Goal: Navigation & Orientation: Find specific page/section

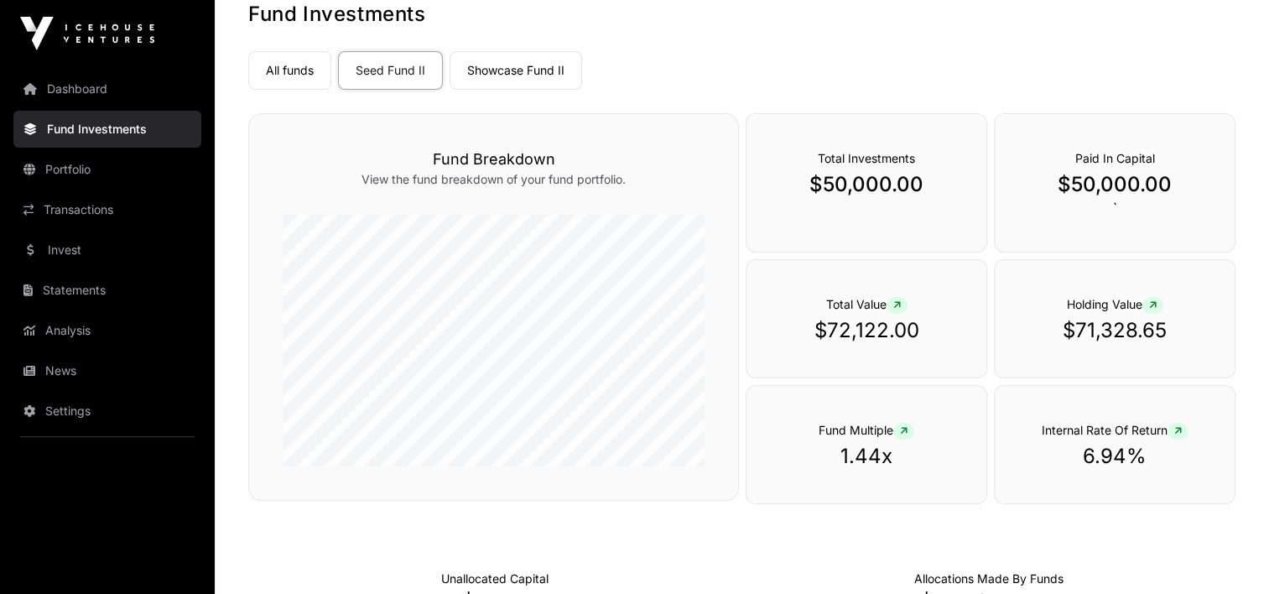
scroll to position [100, 0]
click at [89, 205] on link "Transactions" at bounding box center [107, 209] width 188 height 37
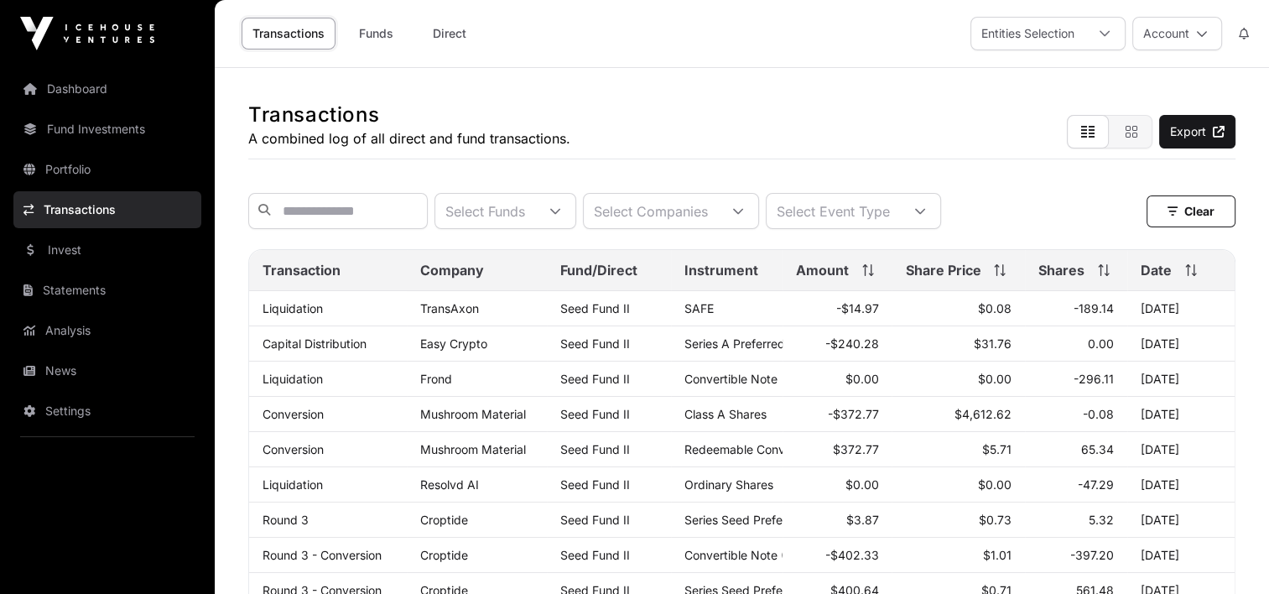
click at [533, 70] on div "Transactions A combined log of all direct and fund transactions." at bounding box center [409, 108] width 322 height 81
click at [80, 172] on link "Portfolio" at bounding box center [107, 169] width 188 height 37
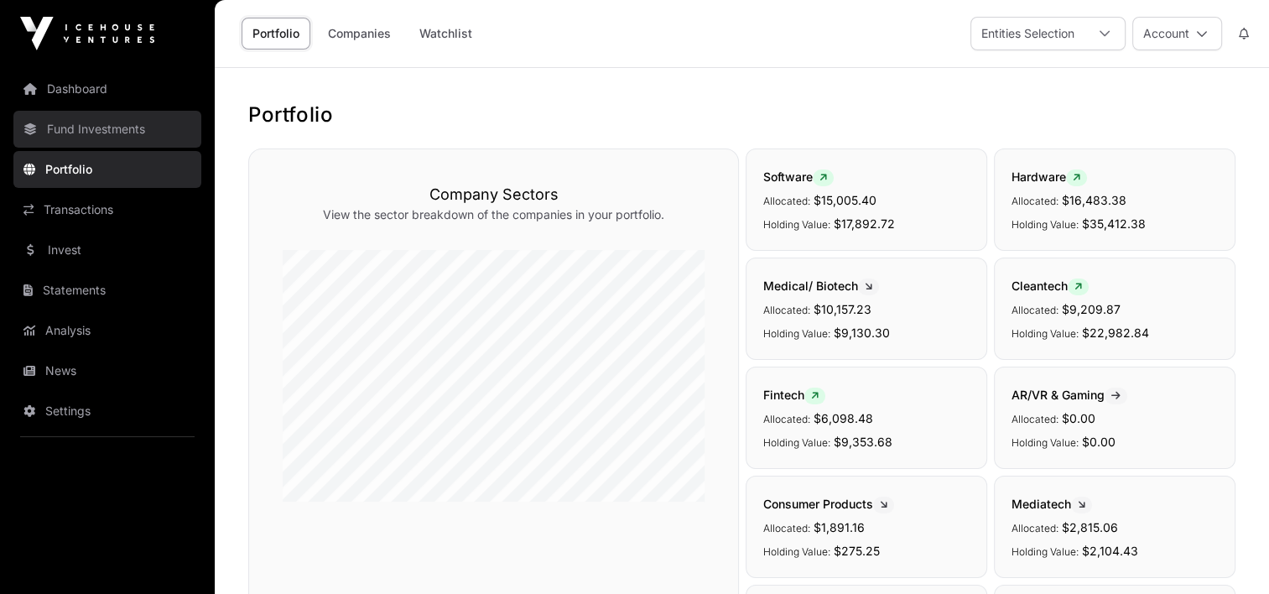
click at [115, 127] on link "Fund Investments" at bounding box center [107, 129] width 188 height 37
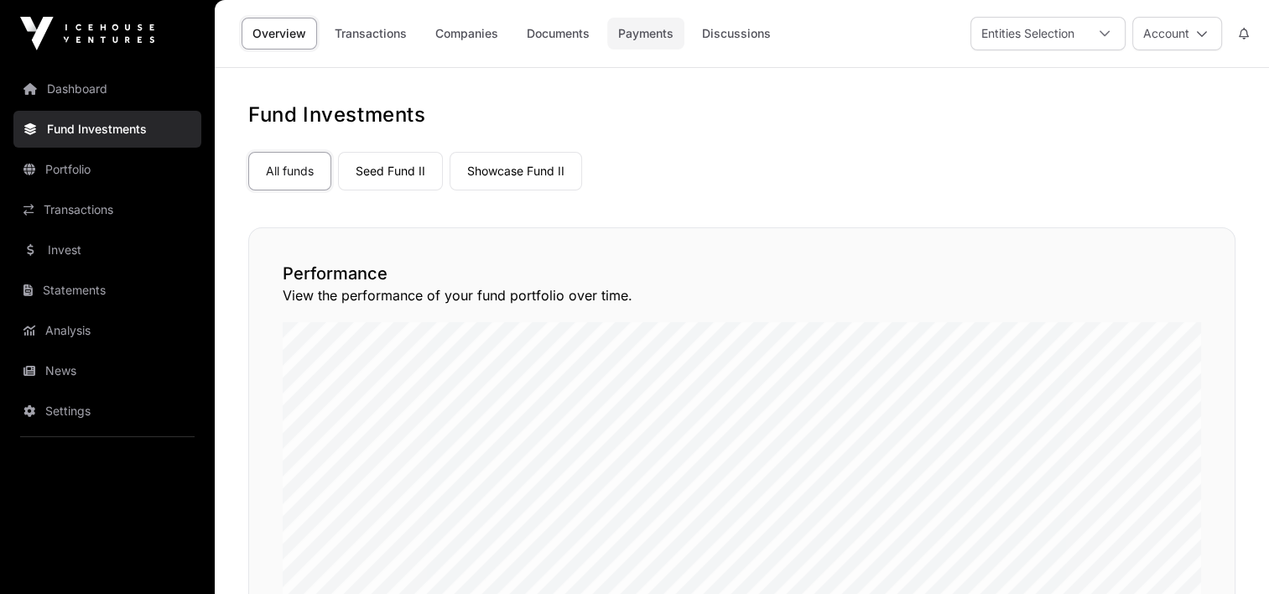
click at [654, 32] on link "Payments" at bounding box center [645, 34] width 77 height 32
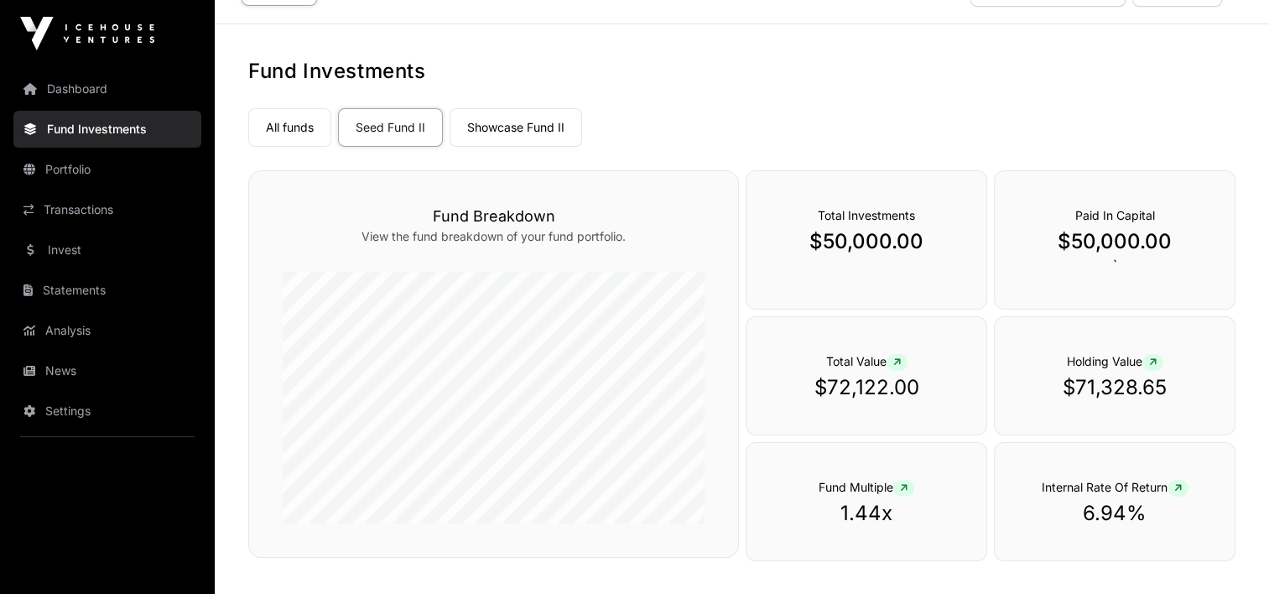
scroll to position [47, 0]
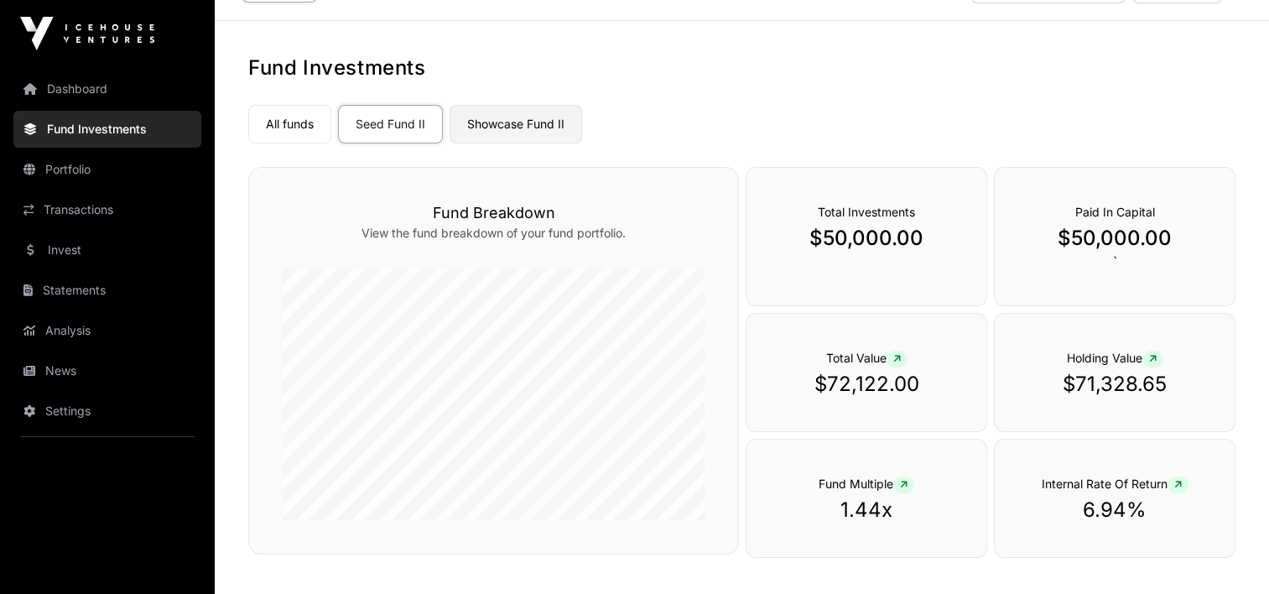
click at [533, 127] on link "Showcase Fund II" at bounding box center [516, 124] width 133 height 39
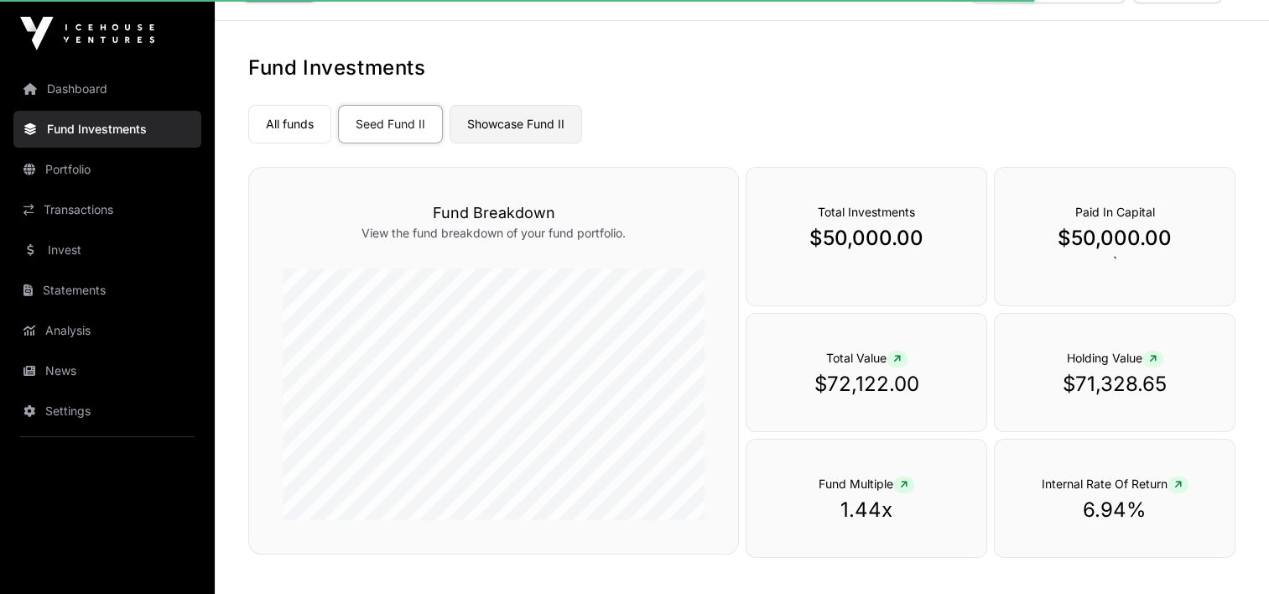
click at [528, 121] on link "Showcase Fund II" at bounding box center [516, 124] width 133 height 39
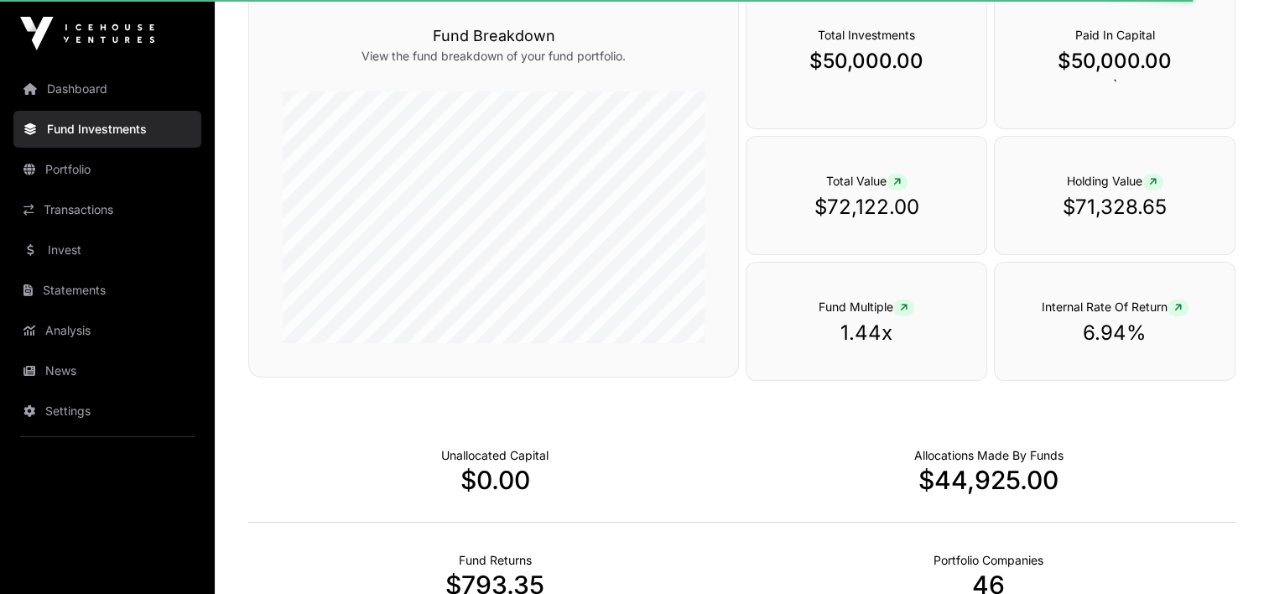
scroll to position [219, 0]
